Goal: Task Accomplishment & Management: Manage account settings

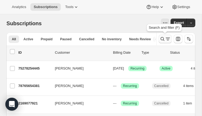
click at [163, 42] on button "Search and filter results" at bounding box center [165, 39] width 13 height 9
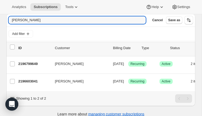
scroll to position [25, 0]
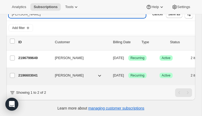
type input "[PERSON_NAME]"
click at [27, 75] on p "2196603041" at bounding box center [34, 75] width 32 height 5
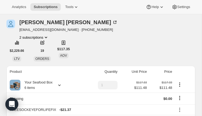
scroll to position [24, 0]
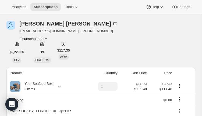
click at [48, 38] on icon "Product actions" at bounding box center [45, 38] width 5 height 5
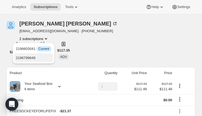
click at [28, 59] on span "2196799649" at bounding box center [25, 58] width 19 height 4
